Goal: Check status

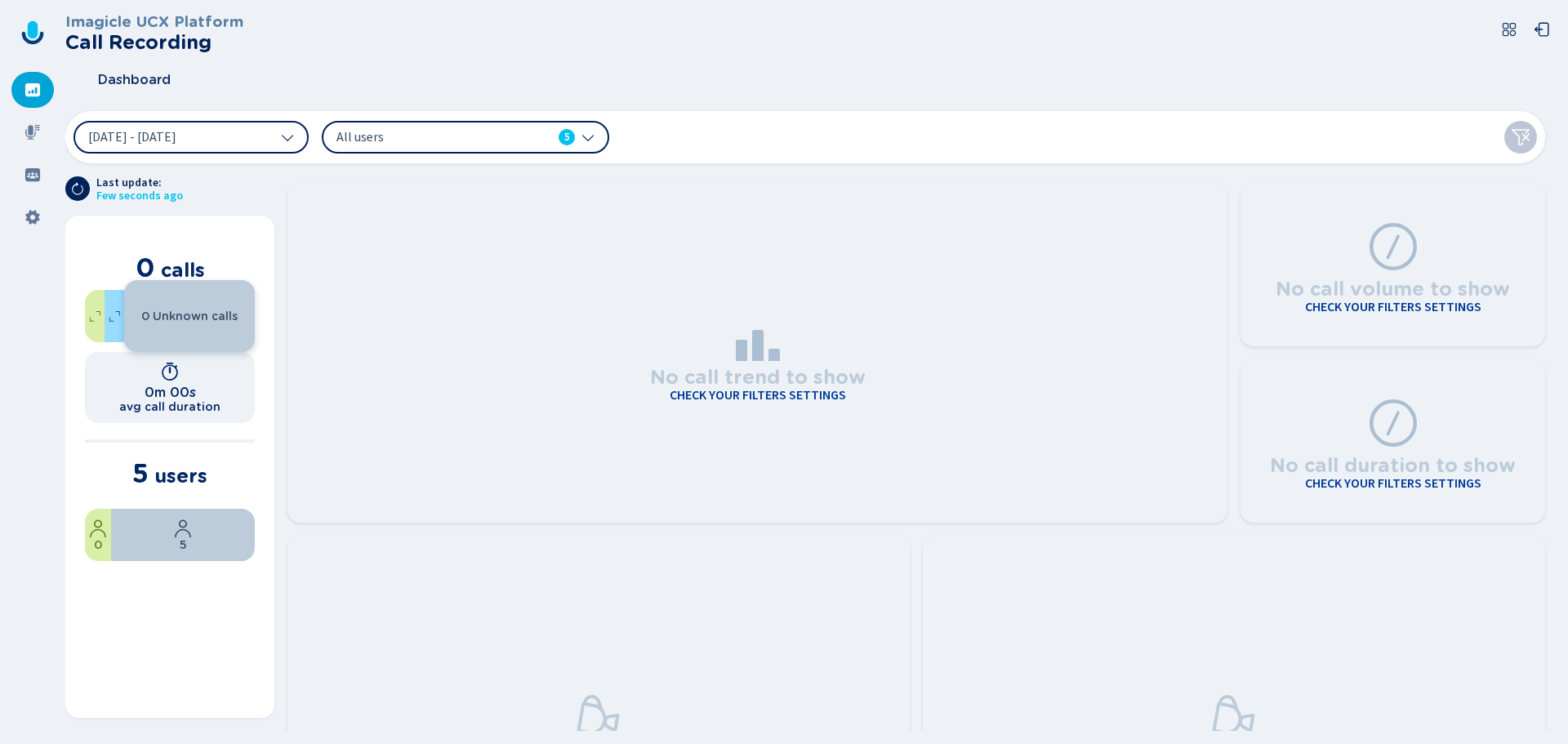
click at [33, 124] on icon at bounding box center [32, 132] width 17 height 17
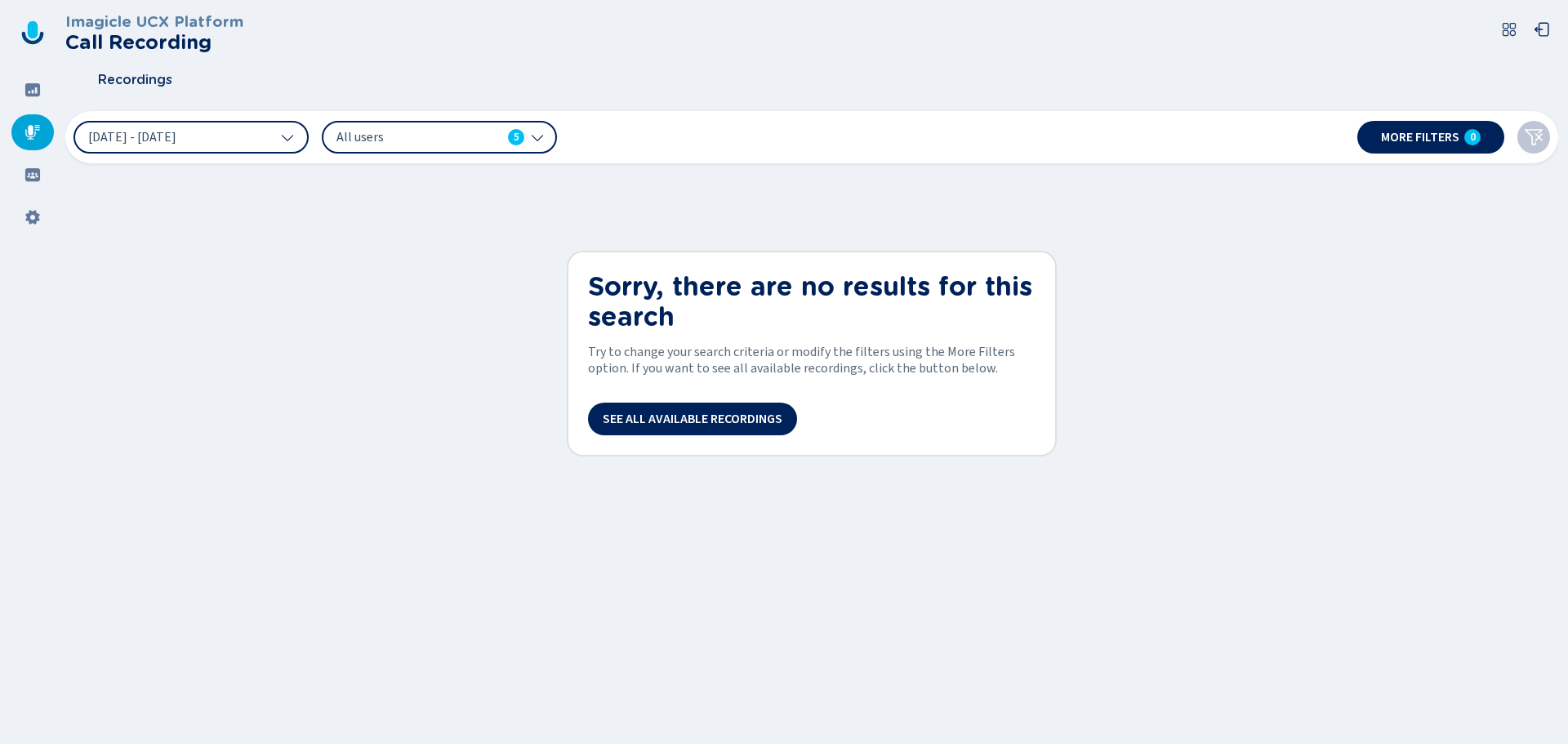
click at [228, 144] on button "[DATE] - [DATE]" at bounding box center [192, 137] width 235 height 33
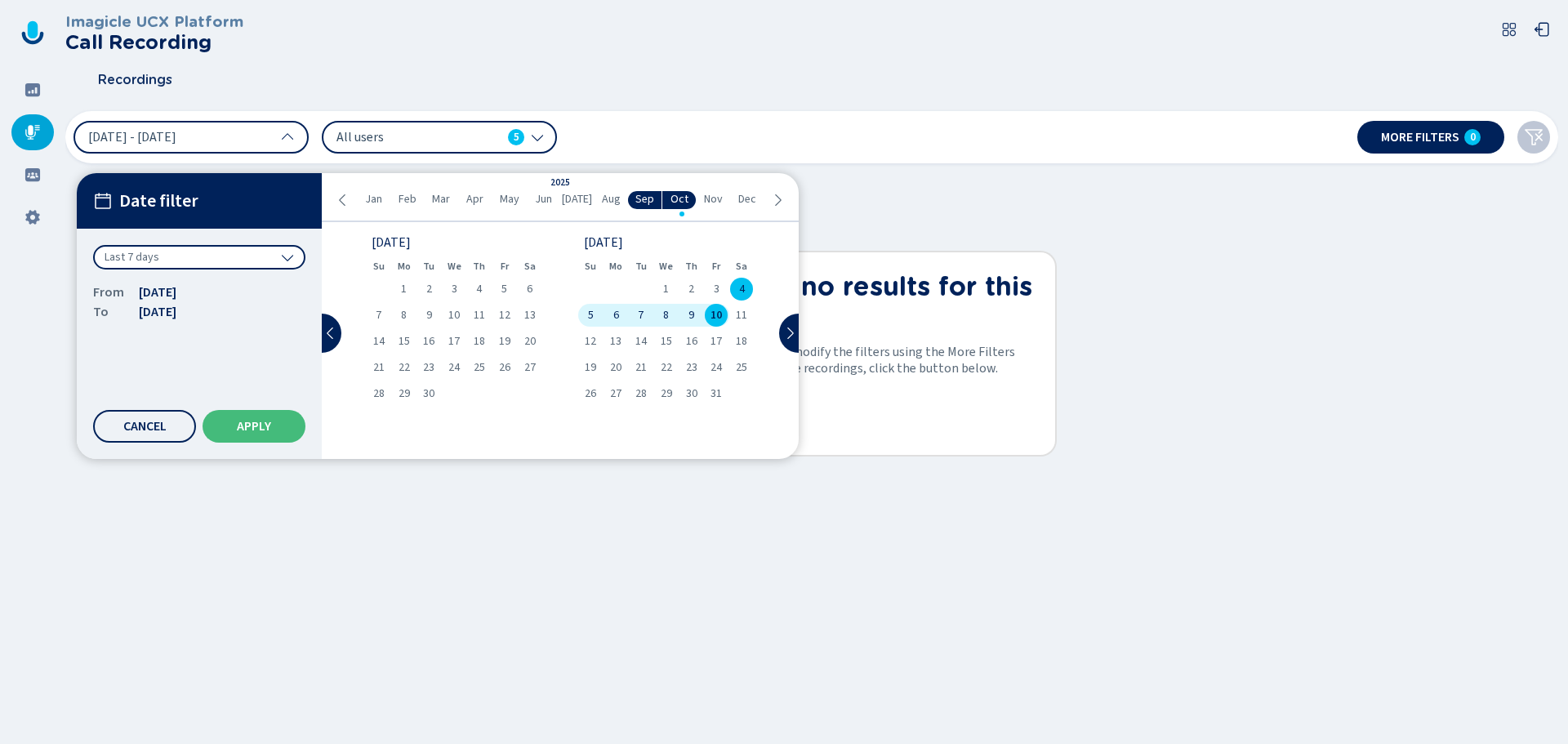
click at [400, 284] on div "1" at bounding box center [404, 290] width 25 height 23
click at [721, 310] on span "10" at bounding box center [717, 315] width 12 height 12
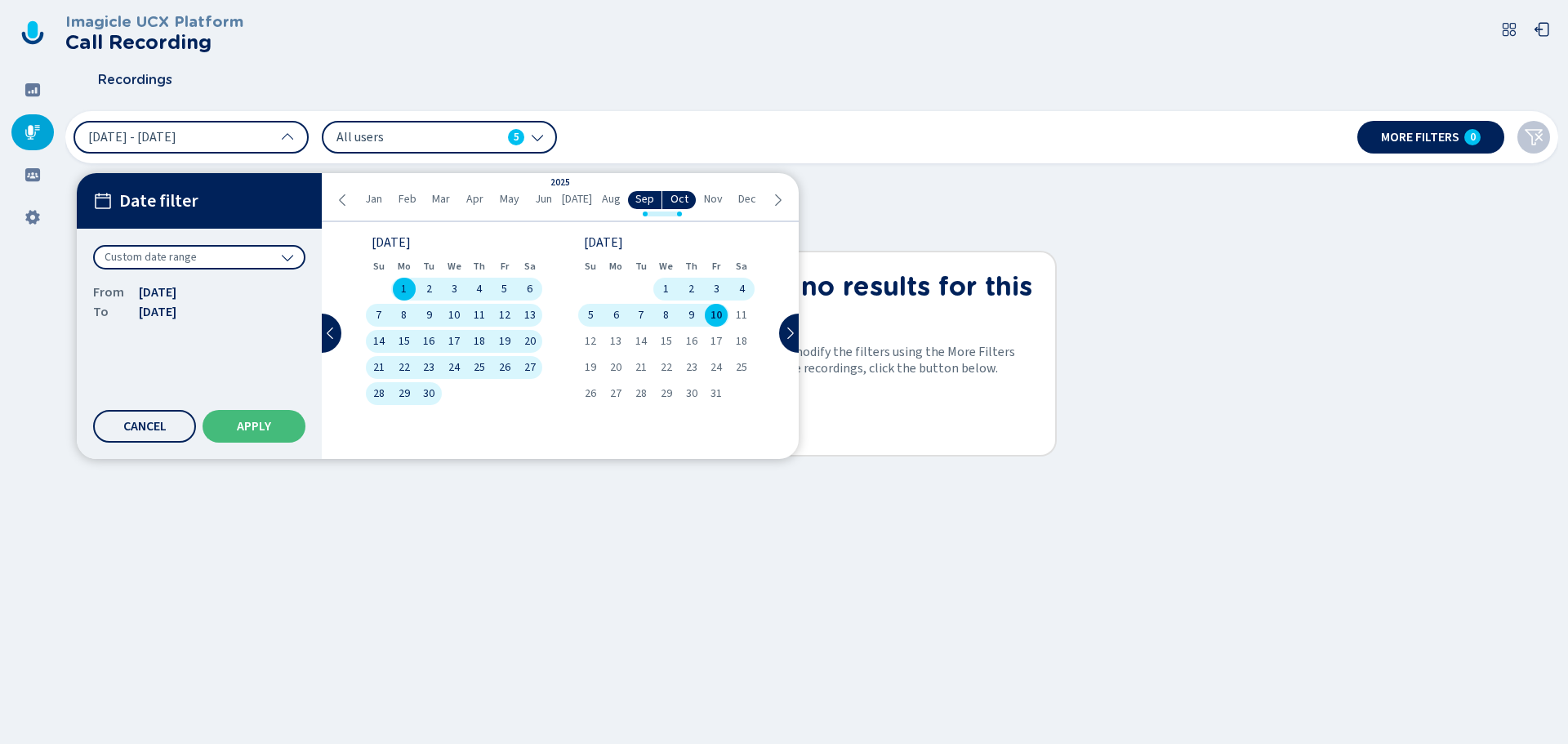
click at [252, 409] on div "Date filter Custom date range From [DATE] To [DATE] Cancel Apply" at bounding box center [199, 316] width 245 height 286
click at [241, 438] on button "Apply" at bounding box center [254, 427] width 103 height 33
